Goal: Find specific page/section: Find specific page/section

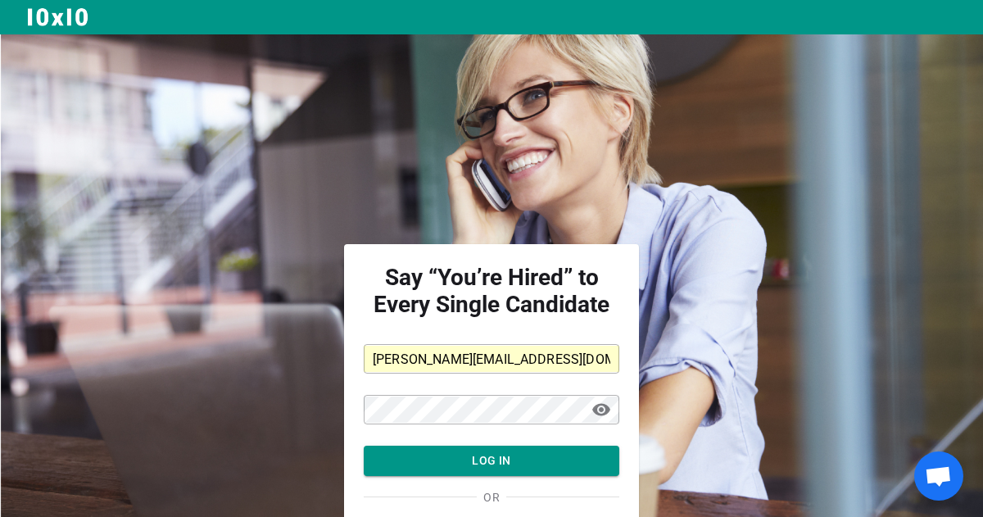
scroll to position [100, 0]
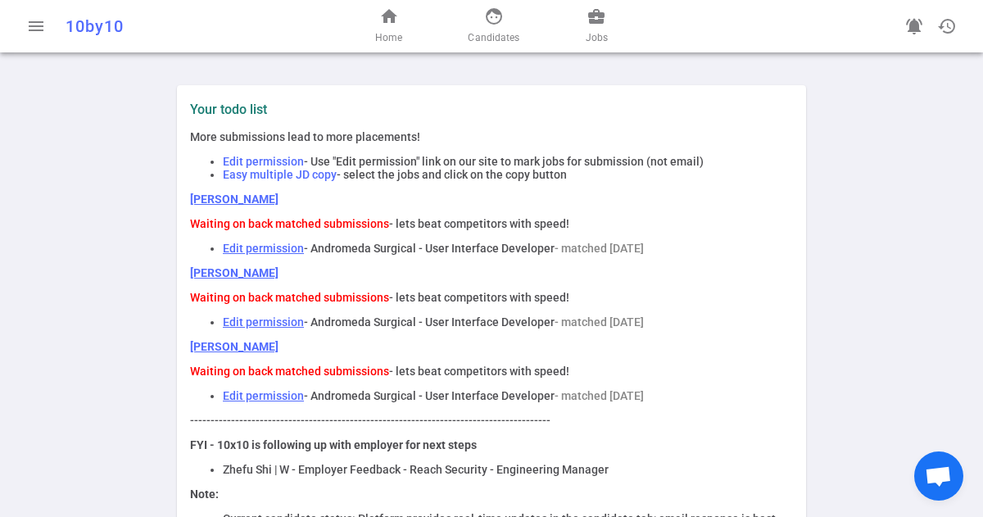
click at [591, 29] on span "Jobs" at bounding box center [597, 37] width 22 height 16
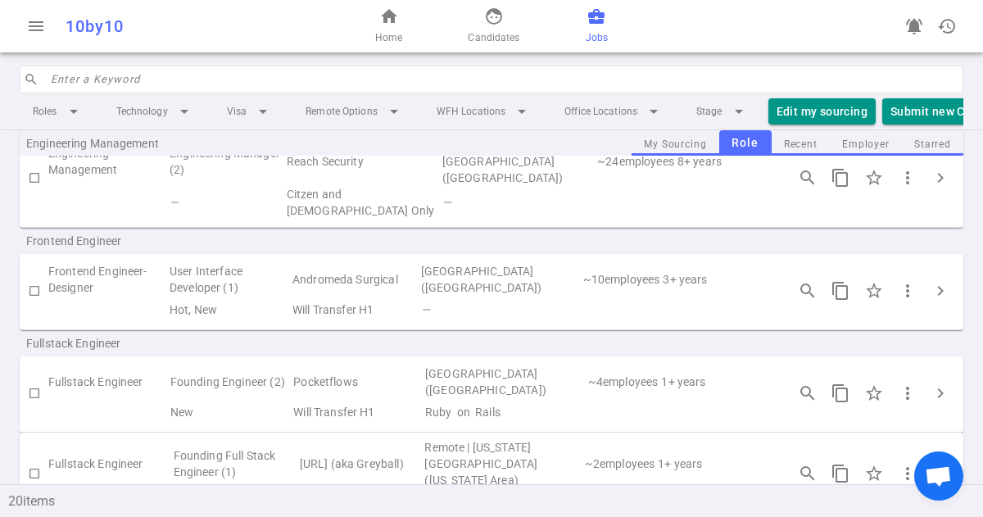
scroll to position [695, 0]
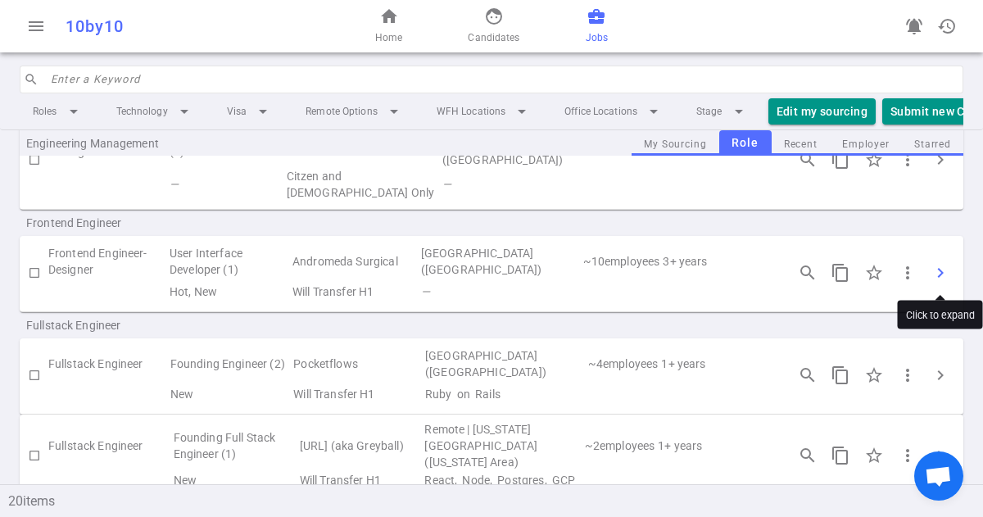
click at [940, 273] on span "chevron_right" at bounding box center [941, 273] width 20 height 20
